Goal: Task Accomplishment & Management: Use online tool/utility

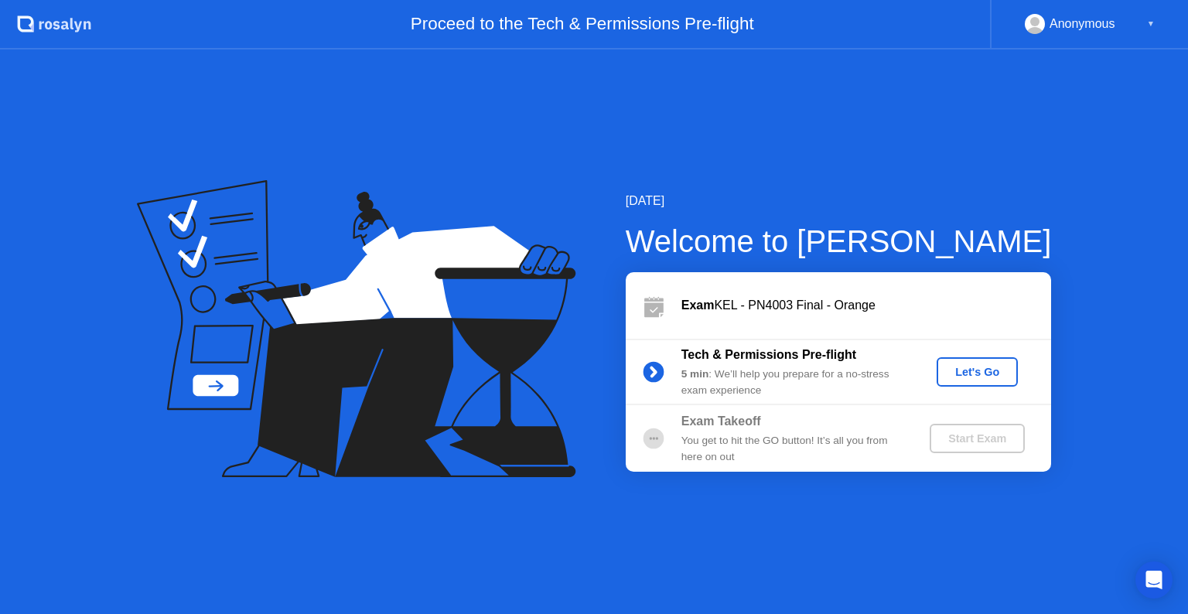
click at [986, 374] on div "Let's Go" at bounding box center [977, 372] width 69 height 12
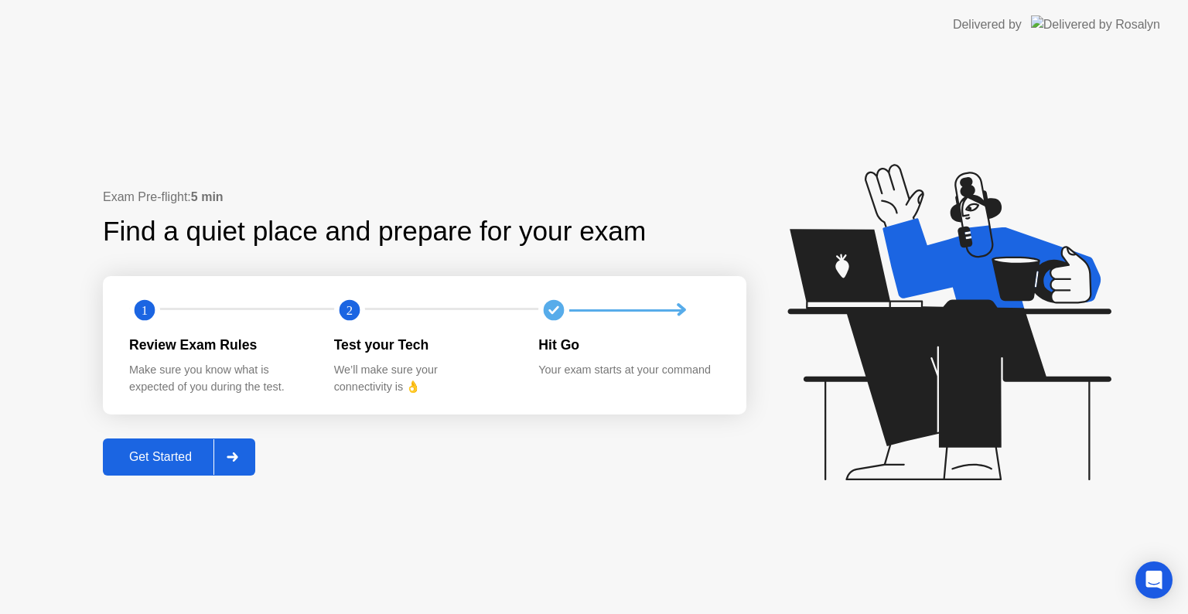
click at [158, 455] on div "Get Started" at bounding box center [160, 457] width 106 height 14
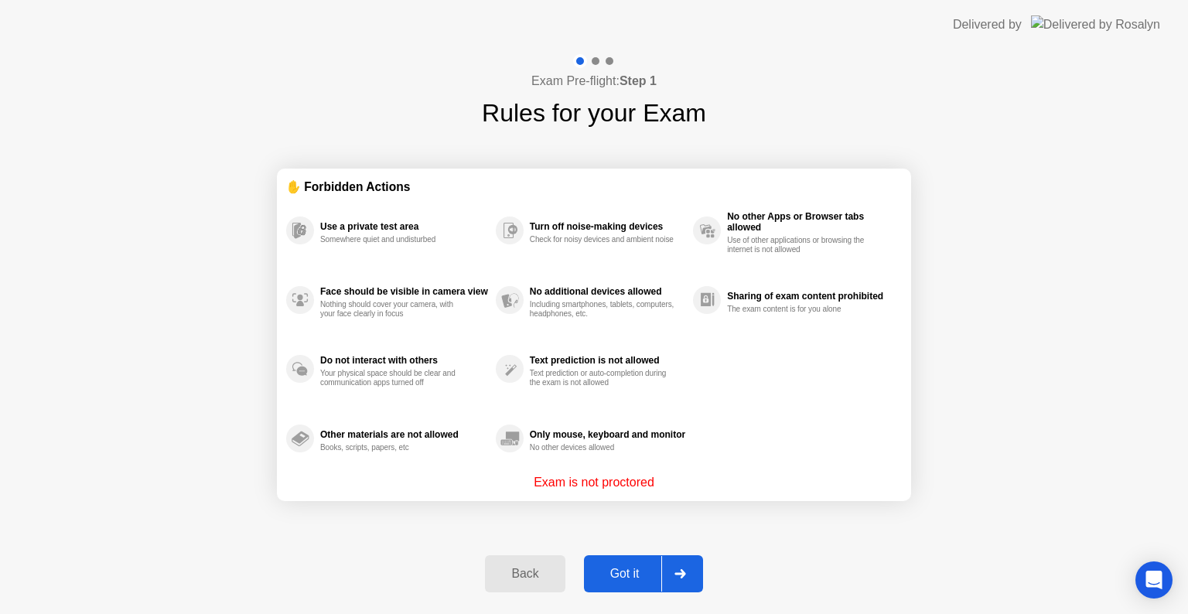
click at [626, 567] on div "Got it" at bounding box center [625, 574] width 73 height 14
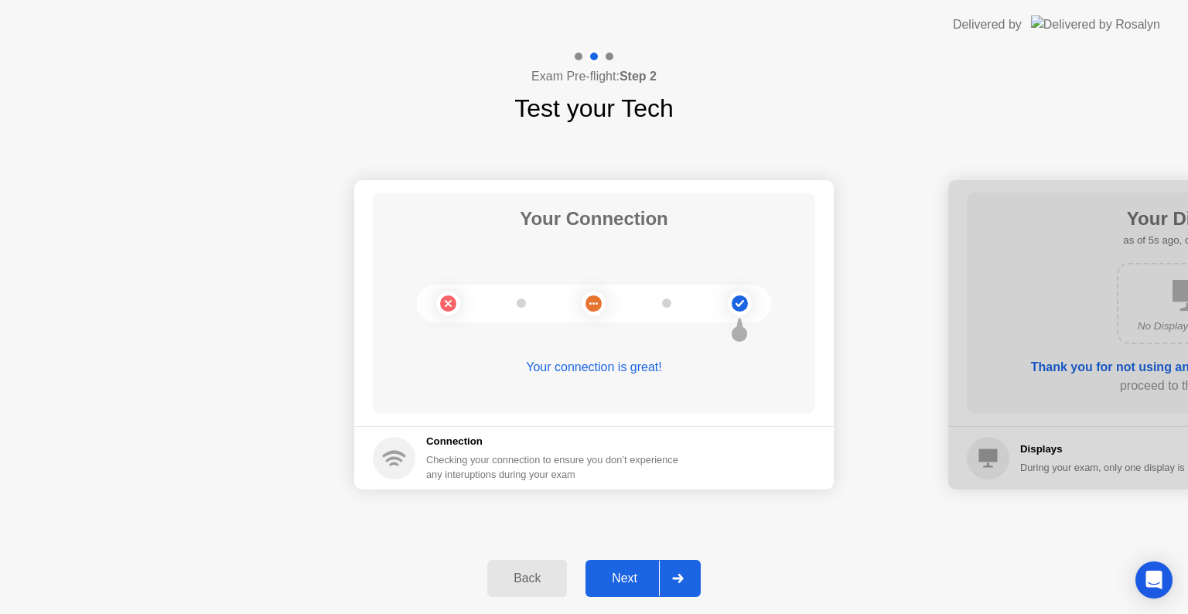
click at [619, 572] on div "Next" at bounding box center [624, 578] width 69 height 14
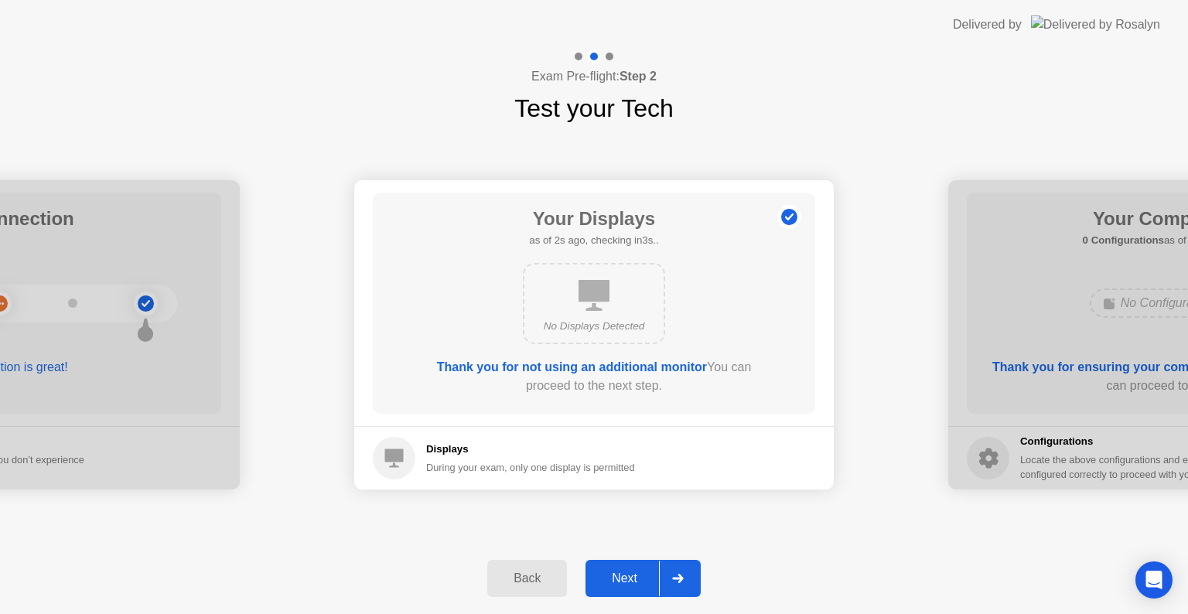
click at [619, 572] on div "Next" at bounding box center [624, 578] width 69 height 14
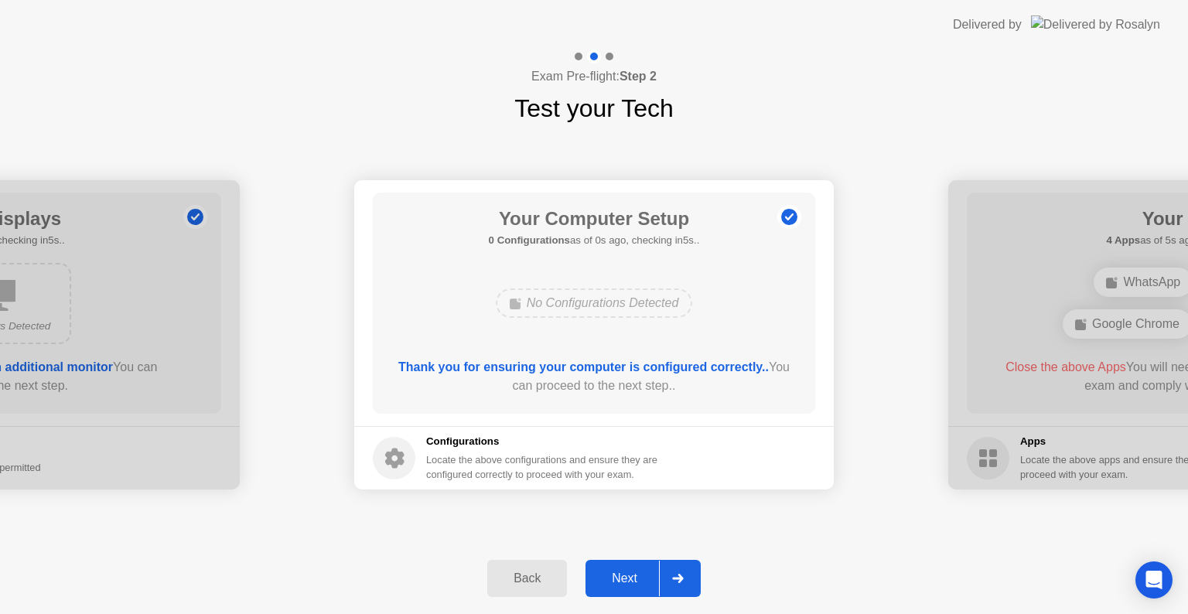
click at [619, 572] on div "Next" at bounding box center [624, 578] width 69 height 14
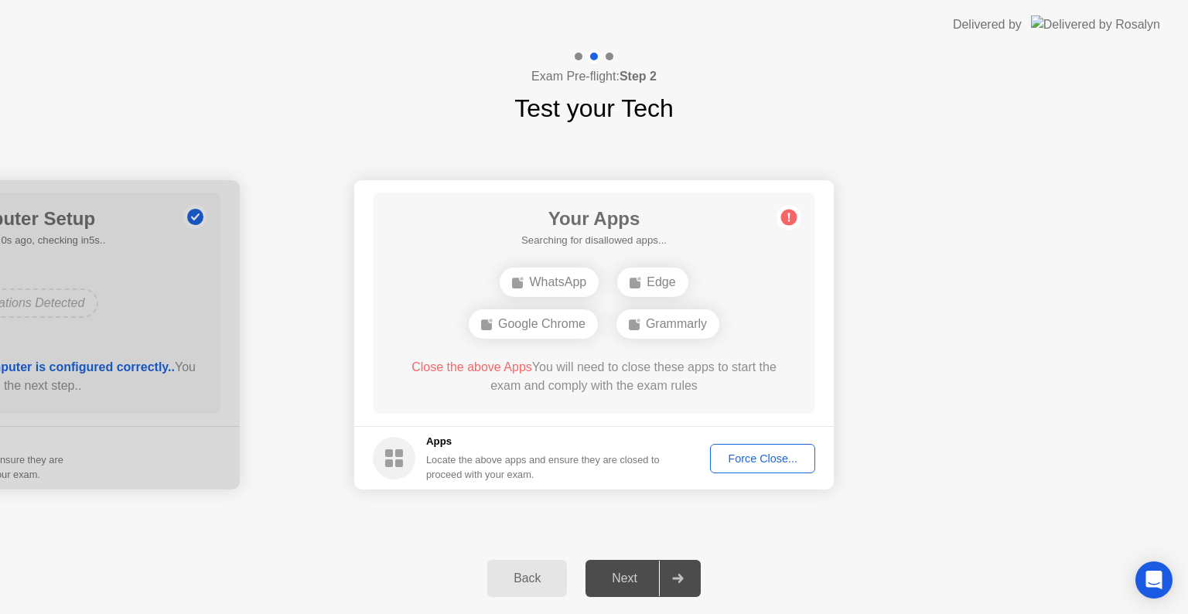
click at [619, 572] on div "Next" at bounding box center [624, 578] width 69 height 14
click at [734, 452] on div "Force Close..." at bounding box center [762, 458] width 94 height 12
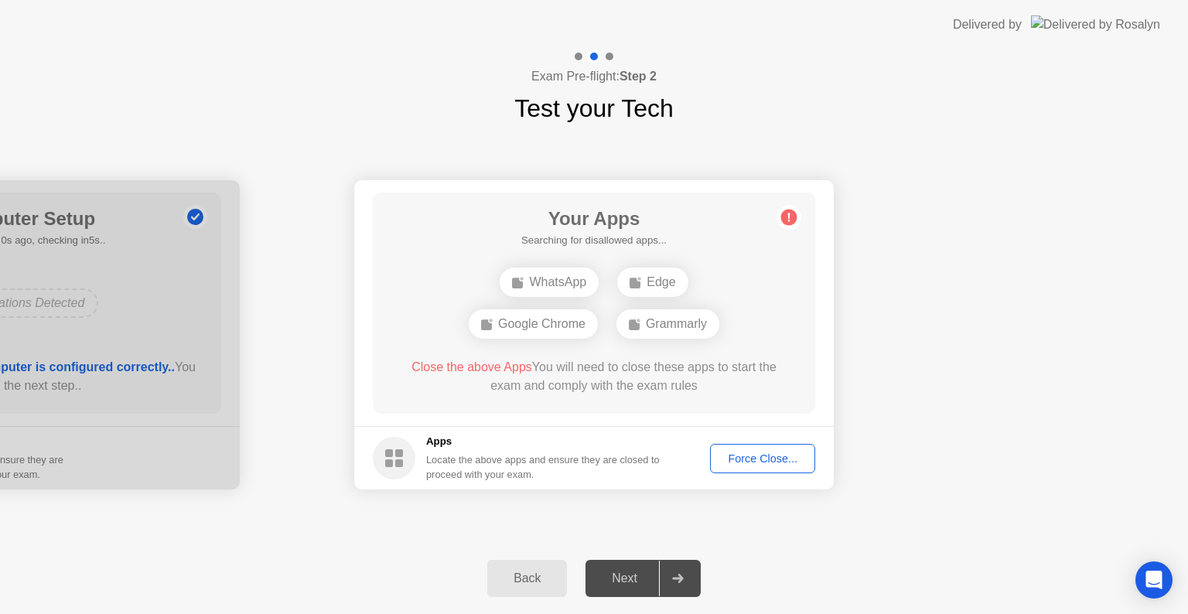
click at [740, 458] on div "Force Close..." at bounding box center [762, 458] width 94 height 12
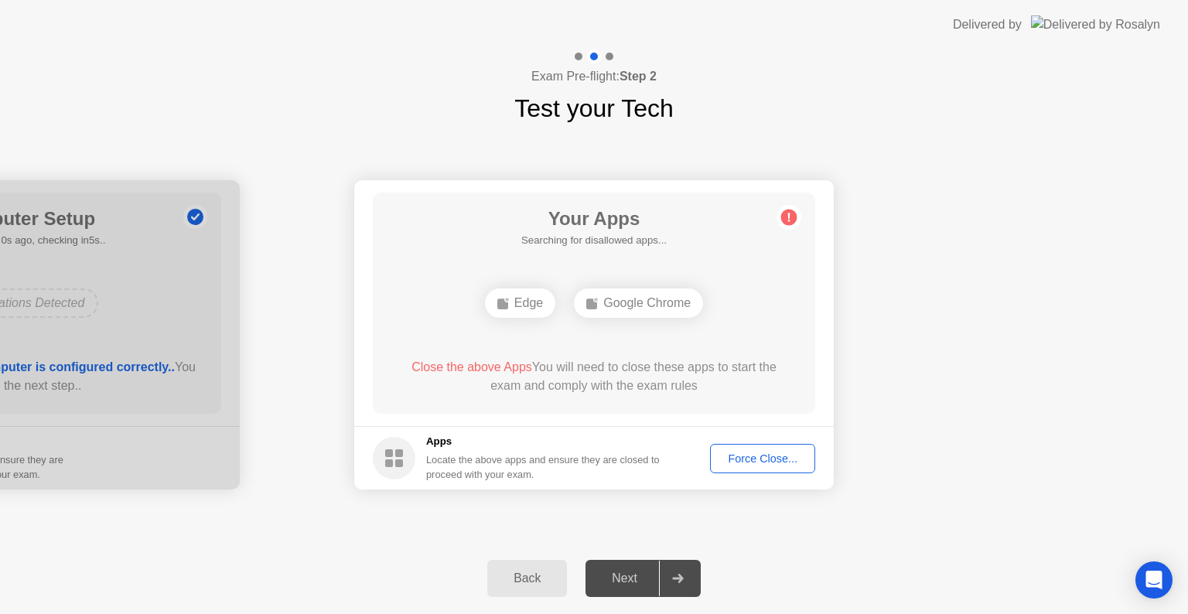
click at [740, 452] on div "Force Close..." at bounding box center [762, 458] width 94 height 12
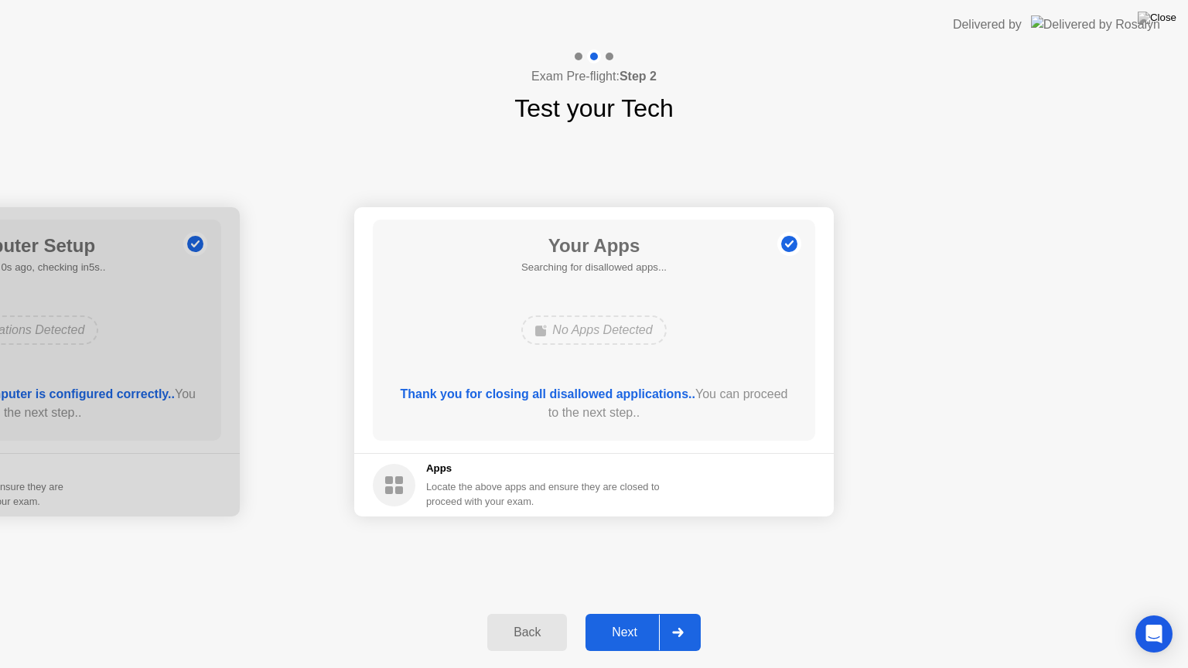
click at [618, 613] on div "Next" at bounding box center [624, 633] width 69 height 14
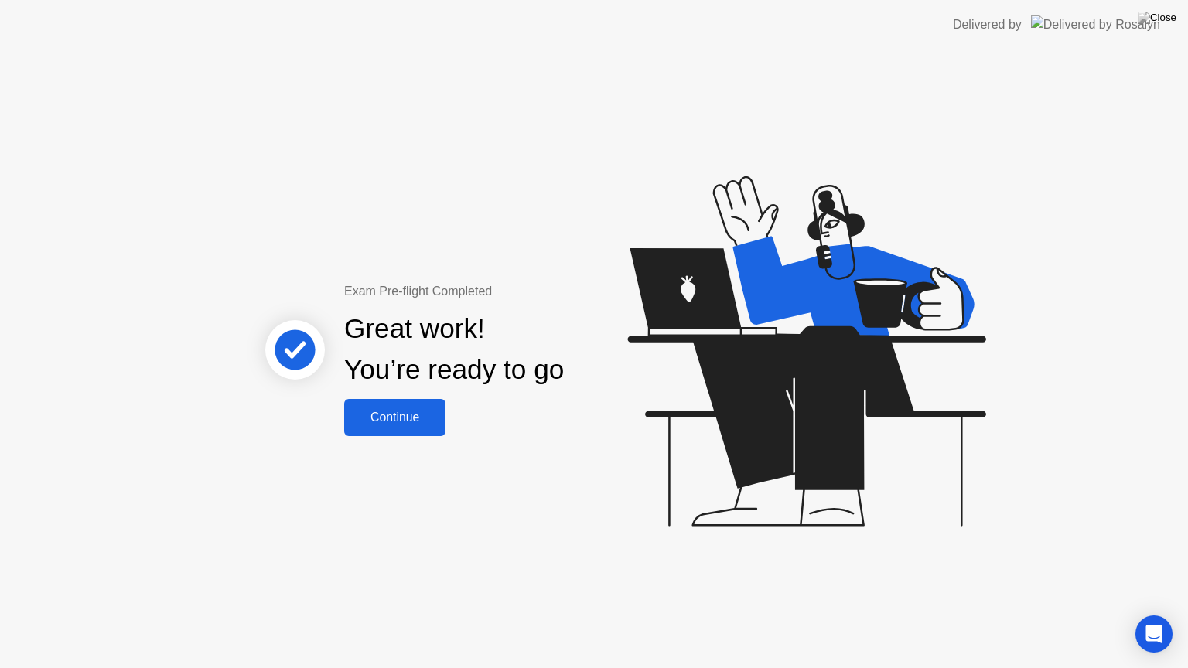
click at [411, 425] on div "Continue" at bounding box center [395, 418] width 92 height 14
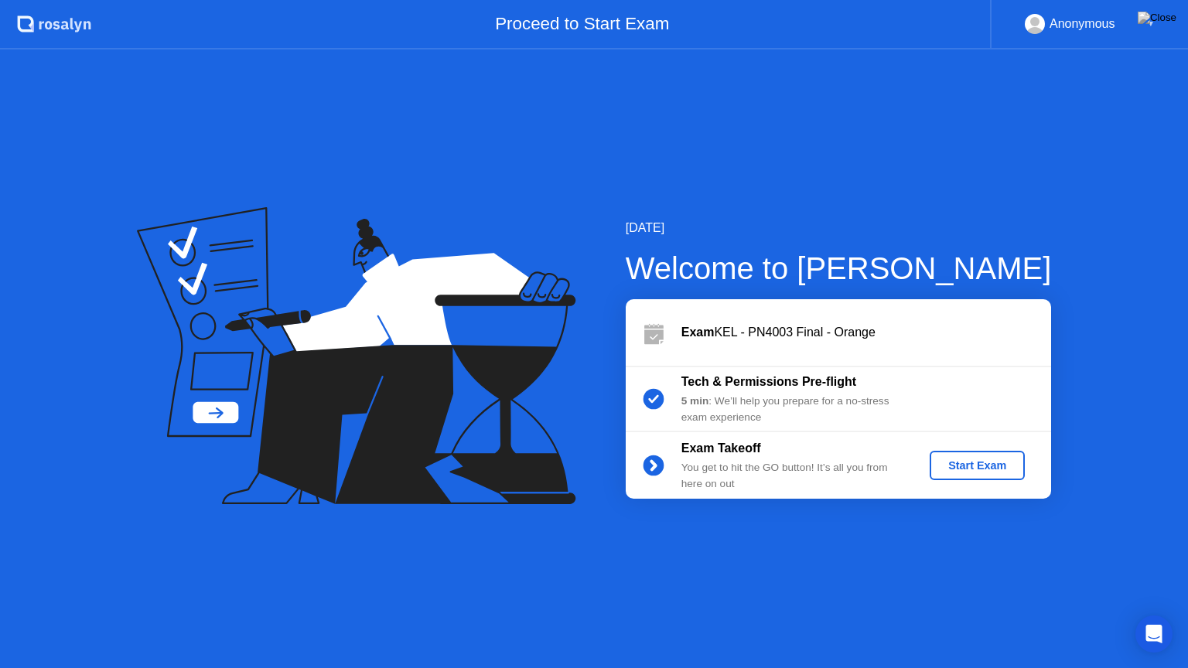
click at [996, 451] on button "Start Exam" at bounding box center [977, 465] width 95 height 29
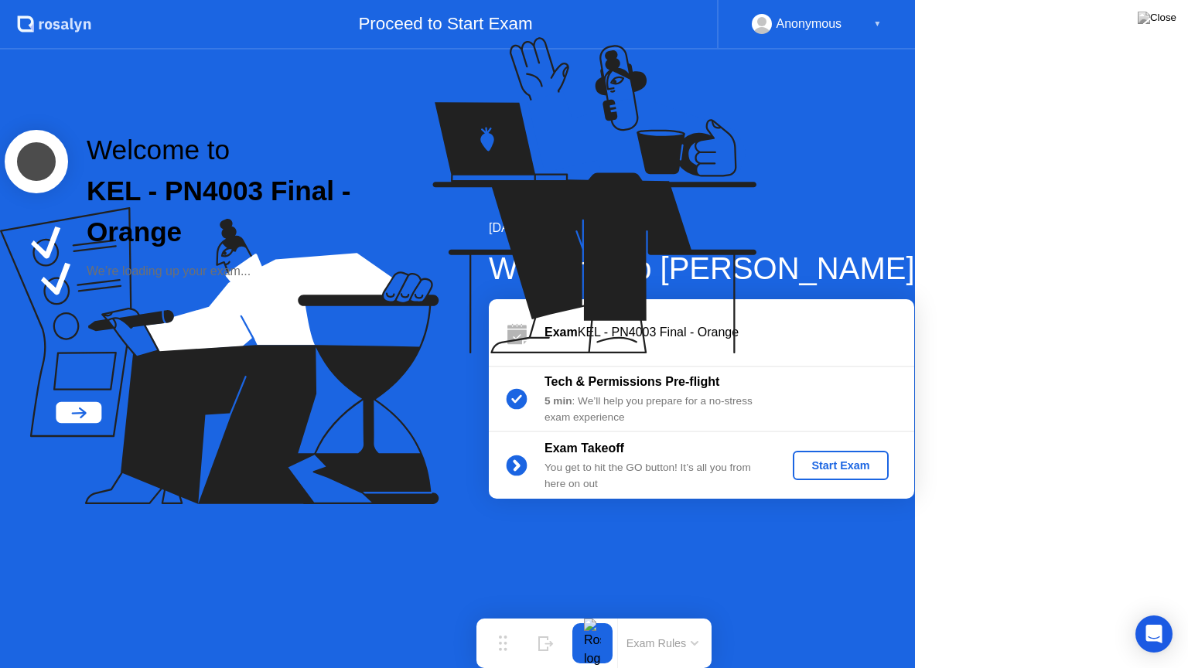
click at [795, 411] on div "Welcome to KEL - PN4003 Final - Orange We’re loading up your exam..." at bounding box center [397, 205] width 795 height 411
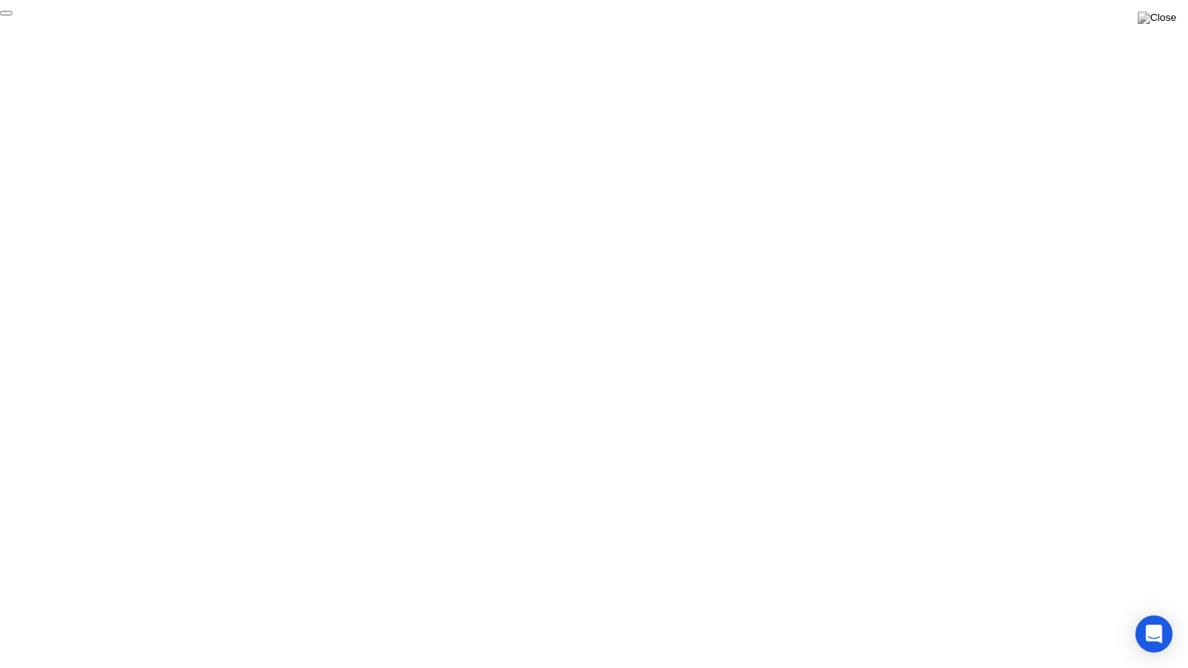
click div "End Proctoring Session"
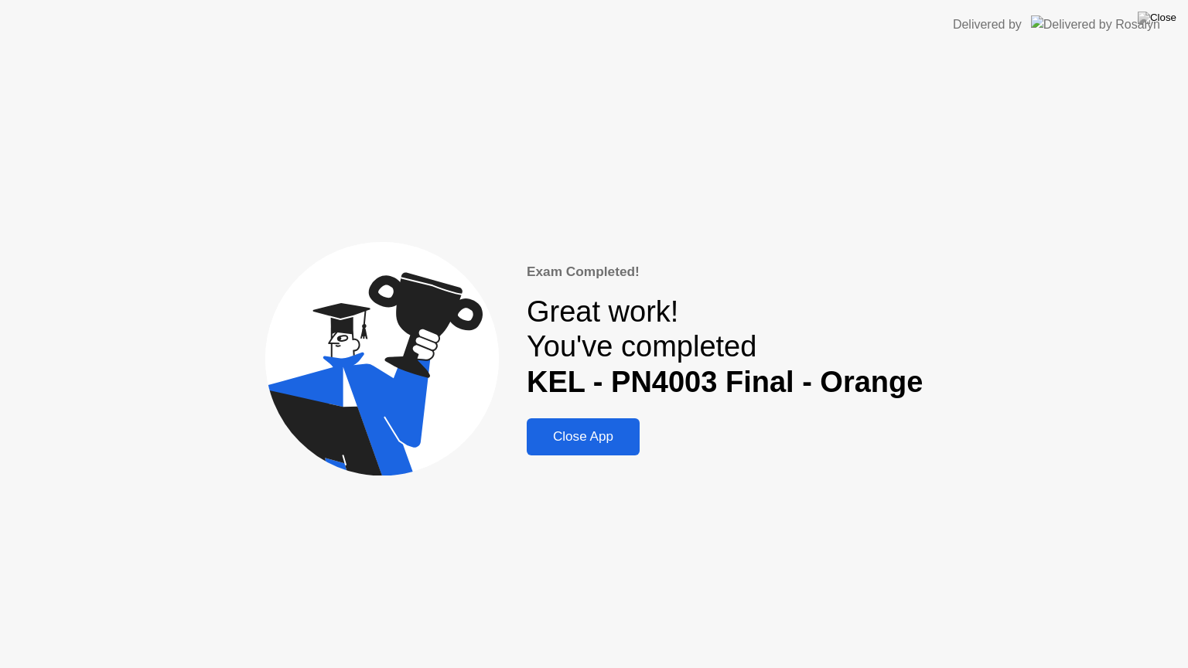
click at [604, 431] on div "Close App" at bounding box center [583, 436] width 104 height 15
